Goal: Information Seeking & Learning: Learn about a topic

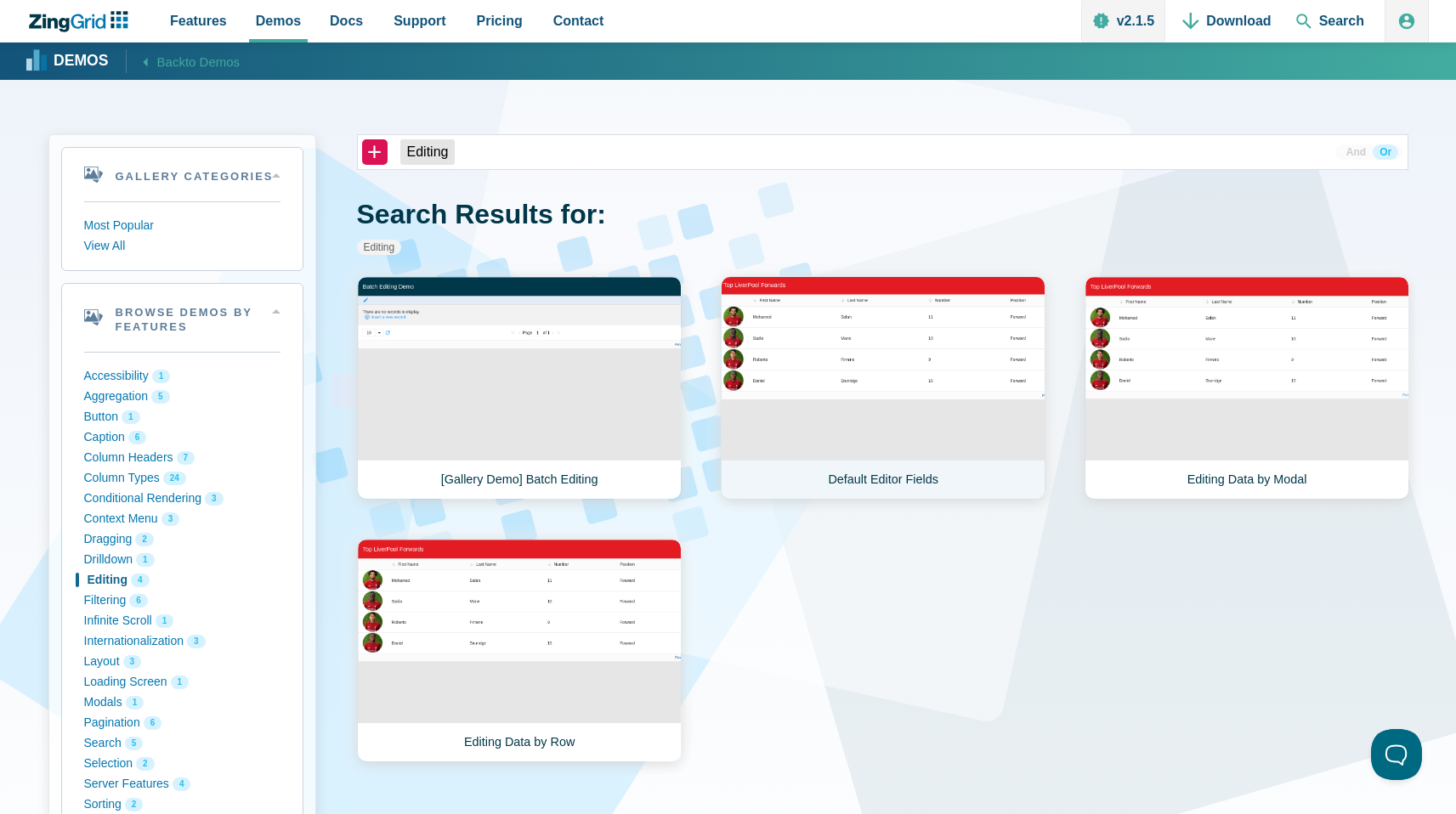
click at [793, 280] on link "Default Editor Fields" at bounding box center [883, 387] width 324 height 224
